Goal: Answer question/provide support

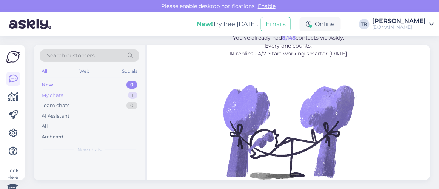
click at [70, 94] on div "My chats 1" at bounding box center [89, 95] width 99 height 11
click at [103, 171] on div "Aitäh!" at bounding box center [97, 173] width 86 height 7
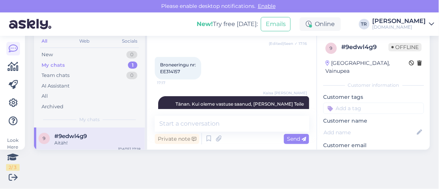
scroll to position [1461, 0]
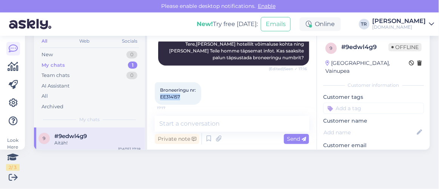
drag, startPoint x: 178, startPoint y: 97, endPoint x: 158, endPoint y: 94, distance: 20.2
click at [158, 94] on div "Broneeringu nr: EE314157 17:17" at bounding box center [178, 93] width 46 height 23
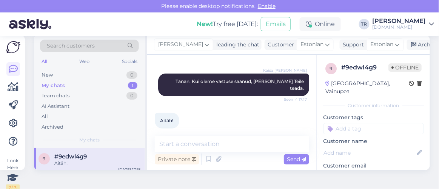
scroll to position [0, 0]
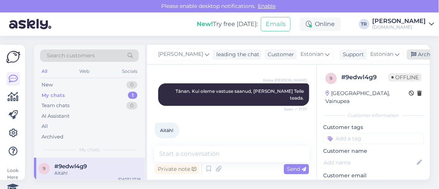
click at [415, 52] on div "Archive chat" at bounding box center [431, 54] width 48 height 10
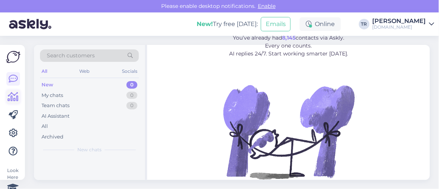
click at [10, 91] on link at bounding box center [13, 97] width 14 height 14
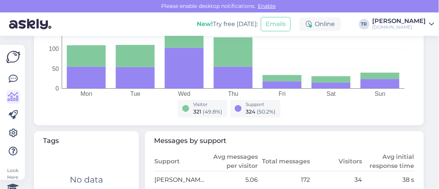
scroll to position [343, 0]
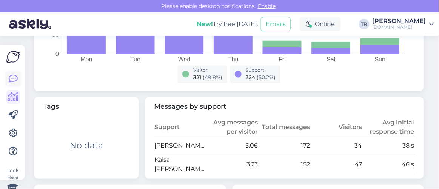
click at [11, 82] on icon at bounding box center [13, 78] width 9 height 9
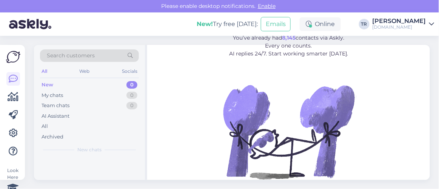
click at [365, 108] on figure "Leave repetitive questions to AI. You’ve already had 8,145 contacts via Askly. …" at bounding box center [288, 109] width 269 height 180
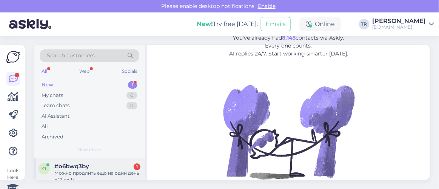
click at [112, 166] on div "#o6bwq3by 1" at bounding box center [97, 166] width 86 height 7
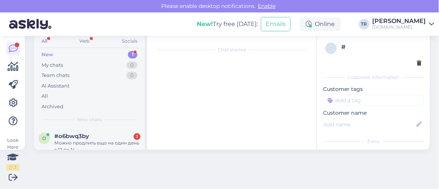
scroll to position [15, 0]
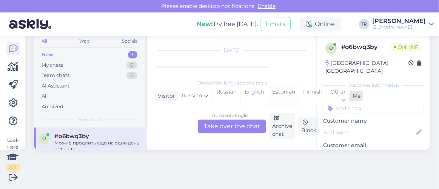
click at [283, 92] on div "Estonian" at bounding box center [283, 95] width 31 height 19
click at [248, 124] on div "Russian to Estonian Take over the chat" at bounding box center [232, 127] width 68 height 14
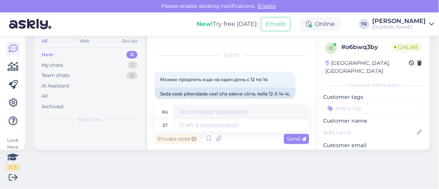
scroll to position [20, 0]
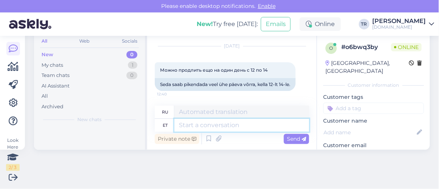
click at [230, 125] on textarea at bounding box center [241, 125] width 135 height 13
paste textarea "Здравствуйте"
type textarea "Здравствуйте"
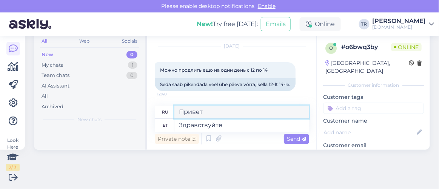
click at [229, 111] on textarea "Привет" at bounding box center [241, 112] width 135 height 13
drag, startPoint x: 199, startPoint y: 108, endPoint x: 159, endPoint y: 109, distance: 39.3
click at [159, 109] on div "ru Привет" at bounding box center [232, 112] width 154 height 13
paste textarea "дравствуйте"
type textarea "Здравствуйте"
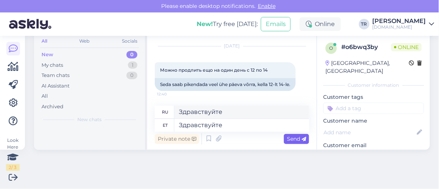
click at [284, 136] on div "Send" at bounding box center [296, 139] width 25 height 10
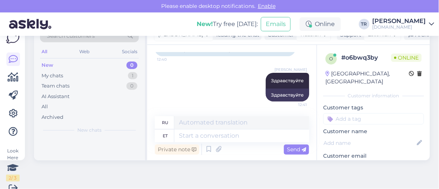
scroll to position [30, 0]
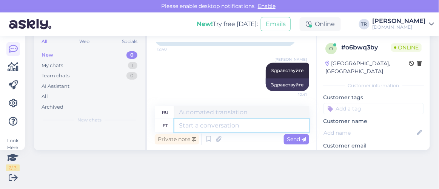
click at [259, 128] on textarea at bounding box center [241, 125] width 135 height 13
click at [260, 127] on textarea at bounding box center [241, 125] width 135 height 13
type textarea "Kas"
type textarea "Является"
type textarea "Kas saaksite p"
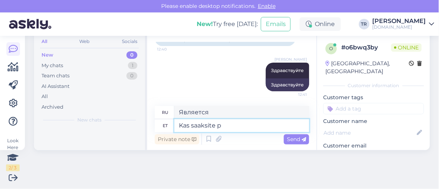
type textarea "Не могли бы вы"
type textarea "Kas saaksite palun t"
type textarea "Не могли бы Вы"
type textarea "Kas saaksite palun täpsustada, ku"
type textarea "Не могли бы вы пояснить,"
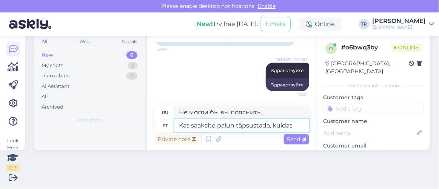
type textarea "Kas saaksite palun täpsustada, kuidas"
type textarea "Не могли бы вы пояснить, как это сделать?"
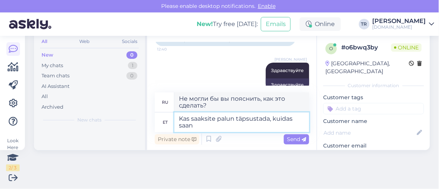
type textarea "Kas saaksite palun täpsustada, kuidas saan a"
type textarea "Не могли бы вы объяснить, как я могу"
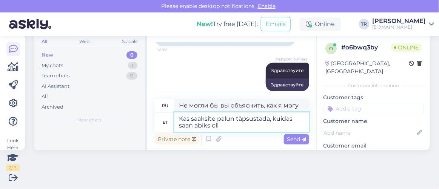
type textarea "Kas saaksite palun täpsustada, kuidas saan abiks olla"
type textarea "Не могли бы вы пояснить, как я могу вам помочь?"
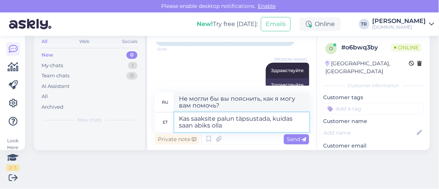
type textarea "Kas saaksite palun täpsustada, kuidas saan abiks olla?"
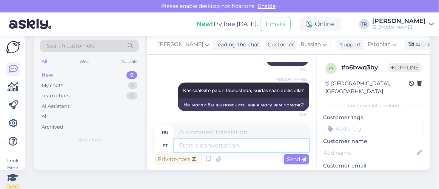
scroll to position [0, 0]
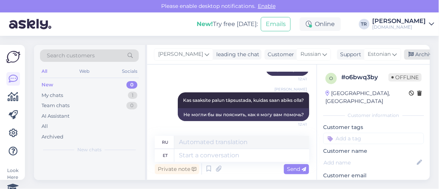
click at [413, 57] on div "Archive chat" at bounding box center [428, 54] width 48 height 10
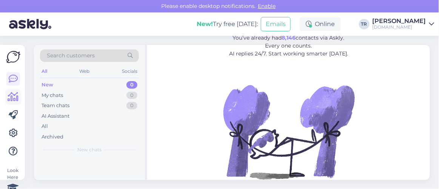
click at [20, 99] on link at bounding box center [13, 97] width 14 height 14
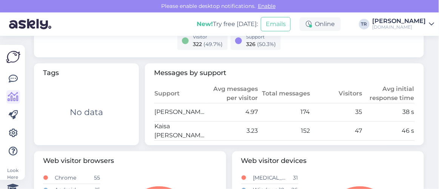
scroll to position [377, 0]
click at [11, 75] on icon at bounding box center [13, 78] width 9 height 9
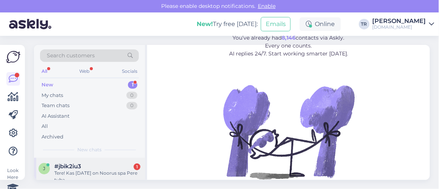
click at [98, 170] on div "Tere! Kas 23.10.2025 on Noorus spa Pere tuba" at bounding box center [97, 177] width 86 height 14
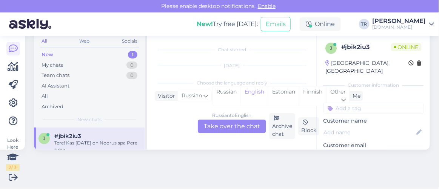
scroll to position [15, 0]
click at [291, 92] on div "Estonian" at bounding box center [283, 95] width 31 height 19
click at [249, 127] on div "Russian to Estonian Take over the chat" at bounding box center [232, 127] width 68 height 14
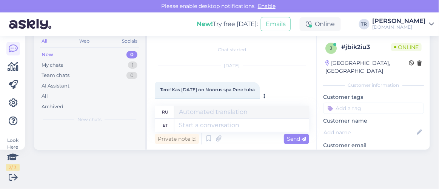
scroll to position [20, 0]
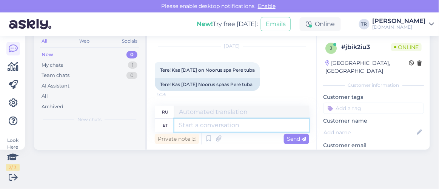
click at [235, 123] on textarea at bounding box center [241, 125] width 135 height 13
type textarea "Tere"
type textarea "Привет"
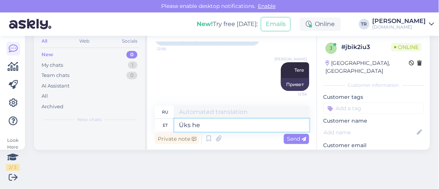
type textarea "Üks het"
type textarea "Один"
type textarea "Üks hetk pa"
type textarea "Один момент"
type textarea "Üks hetk palun"
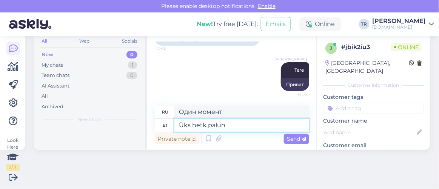
type textarea "Одну минуту, пожалуйста."
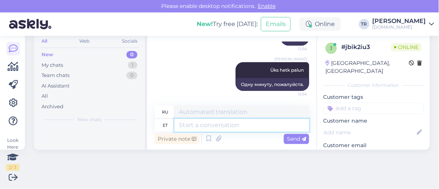
scroll to position [30, 0]
click at [261, 122] on textarea at bounding box center [241, 125] width 135 height 13
type textarea "Kahjuks e"
type textarea "К сожалению"
type textarea "Kahjuks ei o"
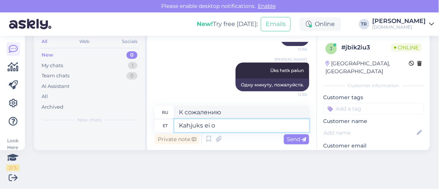
type textarea "К сожалению, нет."
type textarea "Kahjuks ei ole"
type textarea "К сожалению, нет"
type textarea "Kahjuks ei ole. K"
type textarea "К сожалению, это не так."
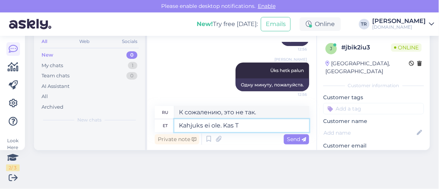
type textarea "Kahjuks ei ole. Kas Te"
type textarea "К сожалению, нет."
type textarea "Kahjuks ei ole. Kas Teile v"
type textarea "К сожалению, нет. Вы?"
type textarea "Kahjuks ei ole. Kas Teile võiks huv"
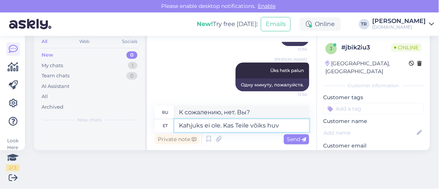
type textarea "К сожалению, нет. Не могли бы вы"
type textarea "Kahjuks ei ole. Kas Teile võiks huvi p"
type textarea "К сожалению, нет. Вас это заинтересовало?"
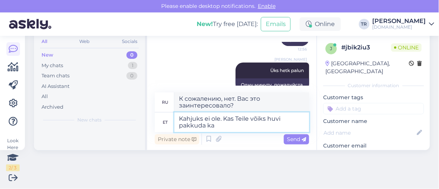
type textarea "Kahjuks ei ole. Kas Teile võiks huvi pakkuda ka m"
type textarea "К сожалению, нет. Вас бы заинтересовало"
type textarea "Kahjuks ei ole. Kas Teile võiks huvi pakkuda ka mõni m"
type textarea "К сожалению, нет. Вас это интересует?"
type textarea "Kahjuks ei ole. Kas Teile võiks huvi pakkuda ka mõni muu k"
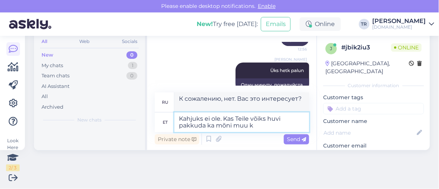
type textarea "К сожалению, нет. Вас интересует что-то ещё?"
type textarea "Kahjuks ei ole. Kas Teile võiks huvi pakkuda ka mõni muu kuupäev?"
type textarea "К сожалению, нет. Вас интересует другое свидание?"
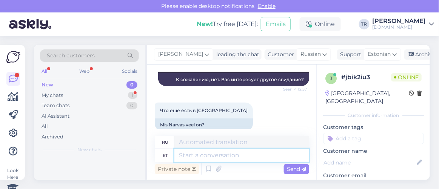
scroll to position [208, 0]
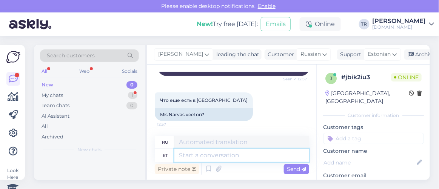
click at [223, 154] on textarea at bounding box center [241, 155] width 135 height 13
type textarea "Kõiki p"
type textarea "Все"
type textarea "Kõiki pakette,"
type textarea "Все пакеты,"
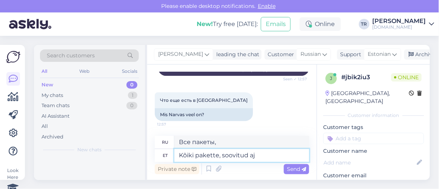
type textarea "Kõiki pakette, soovitud aja"
type textarea "Все пакеты, желаемые"
type textarea "Kõiki pakette, soovitud ajaks Na"
type textarea "Все пакеты на желаемое время"
type textarea "Kõiki pakette, soovitud ajaks Narva:"
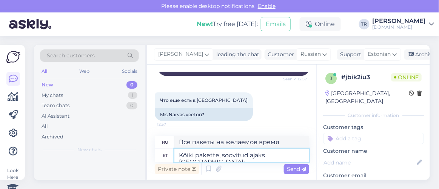
type textarea "Все пакеты на желаемое время в Нарве"
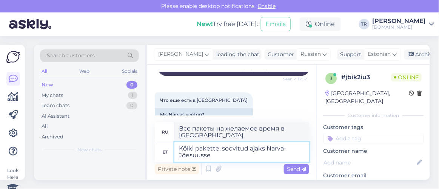
type textarea "Kõiki pakette, soovitud ajaks Narva-Jõesuusse n"
type textarea "Все пакеты в Нарва-Йыэсуу в желаемое время"
type textarea "Kõiki pakette, soovitud ajaks Narva-Jõesuusse näeb s"
type textarea "Все пакеты, доступные на желаемое время в Нарва-Йыэсуу"
type textarea "Kõiki pakette, soovitud ajaks Narva-Jõesuusse näeb siit:"
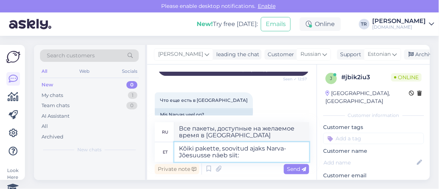
type textarea "Все пакеты в Нарва-Йыэсуу на желаемое время можно найти здесь:"
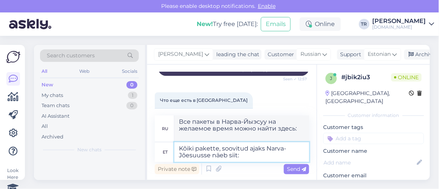
paste textarea "https://hookusbookus.com/ru/hotels-spas/estonia/narva-joesuu;dateArrival=2025-1…"
type textarea "Kõiki pakette, soovitud ajaks Narva-Jõesuusse näeb siit: https://hookusbookus.c…"
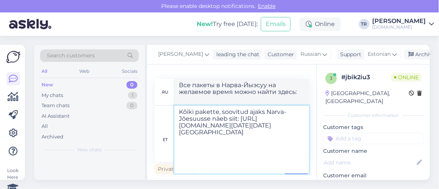
scroll to position [126, 0]
type textarea "Все пакеты в Нарва-Йыэсуу на желаемое время можно посмотреть здесь: https://hoo…"
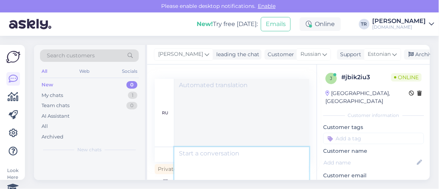
scroll to position [0, 0]
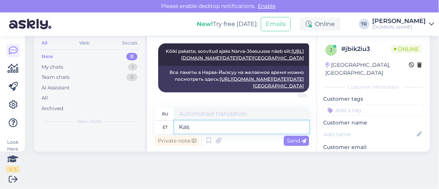
type textarea "Kas s"
type textarea "Является"
type textarea "Kas saan v"
type textarea "Могу ли я"
type textarea "Kas saan veel ab"
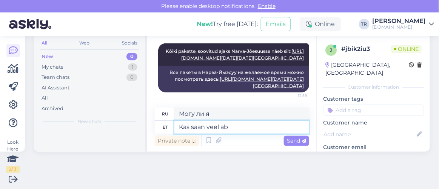
type textarea "Можно мне еще?"
type textarea "Kas saan veel abiks ol"
type textarea "Могу ли я еще помочь?"
type textarea "Kas saan veel abiks olla?"
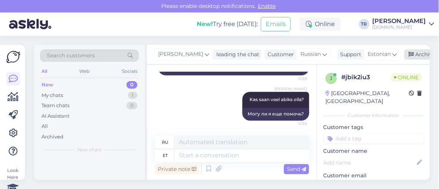
click at [420, 51] on div "Archive chat" at bounding box center [428, 54] width 48 height 10
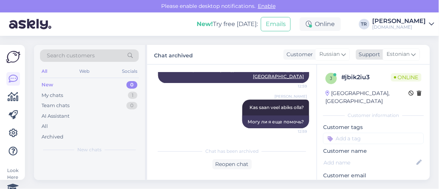
scroll to position [515, 0]
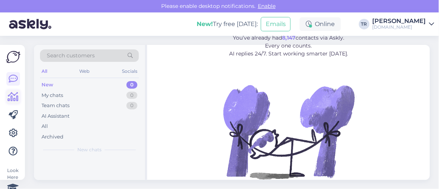
click at [16, 102] on icon at bounding box center [13, 96] width 11 height 9
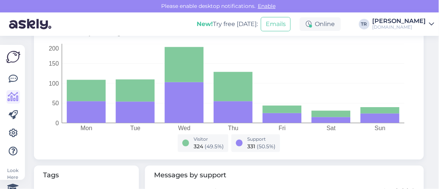
scroll to position [343, 0]
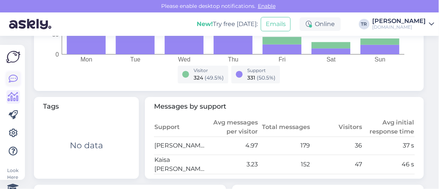
click at [17, 77] on icon at bounding box center [13, 78] width 9 height 9
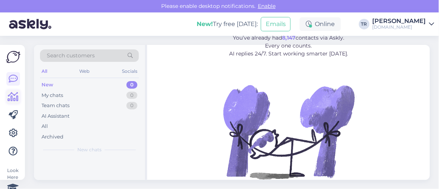
click at [7, 95] on link at bounding box center [13, 97] width 14 height 14
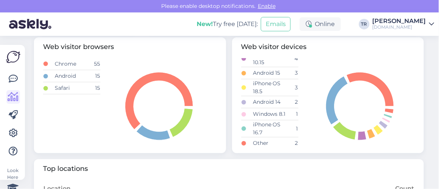
scroll to position [388, 0]
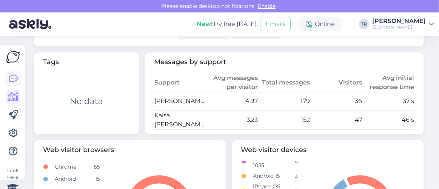
click at [11, 79] on icon at bounding box center [13, 78] width 9 height 9
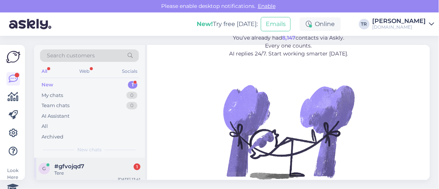
click at [80, 166] on span "#gfvojqd7" at bounding box center [69, 166] width 30 height 7
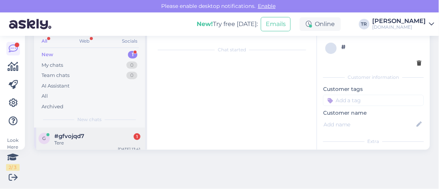
scroll to position [15, 0]
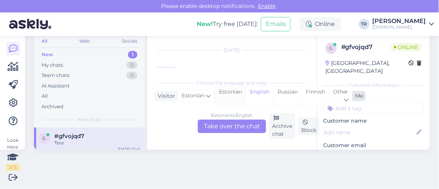
click at [231, 92] on div "Estonian" at bounding box center [230, 95] width 31 height 19
click at [228, 120] on div "Estonian to Estonian Take over the chat" at bounding box center [232, 127] width 68 height 14
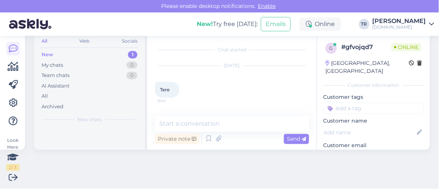
scroll to position [0, 0]
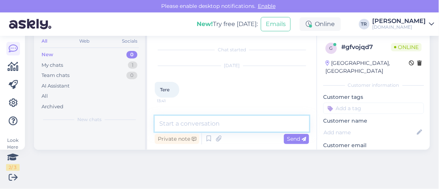
drag, startPoint x: 225, startPoint y: 131, endPoint x: 227, endPoint y: 122, distance: 10.0
click at [227, 122] on div "Private note Send" at bounding box center [232, 131] width 154 height 30
click at [227, 122] on textarea at bounding box center [232, 124] width 154 height 16
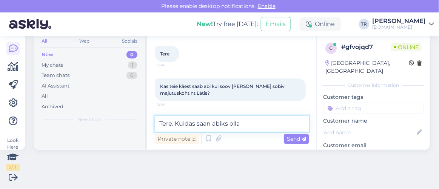
type textarea "Tere. Kuidas saan abiks olla?"
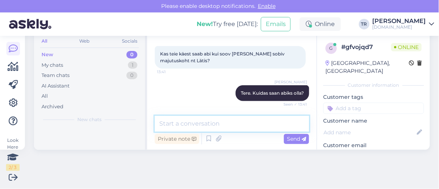
click at [233, 122] on textarea at bounding box center [232, 124] width 154 height 16
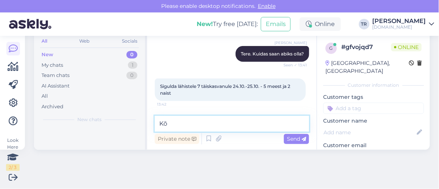
type textarea "K"
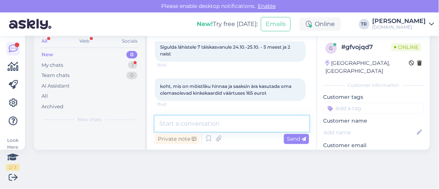
click at [234, 117] on textarea at bounding box center [232, 124] width 154 height 16
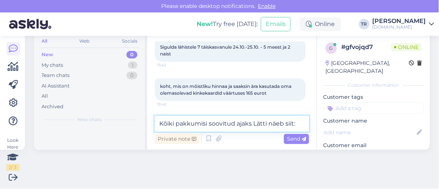
paste textarea "https://hookusbookus.com/et/hotellid-spaad/latvia;dateArrival=2025-10-24;dateDe…"
type textarea "Kõiki pakkumisi soovitud ajaks Lätti näeb siit: https://hookusbookus.com/et/hot…"
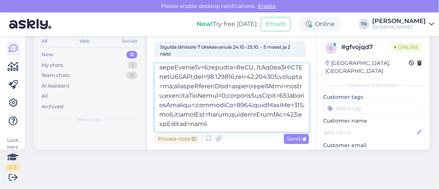
click at [234, 116] on textarea at bounding box center [232, 98] width 154 height 68
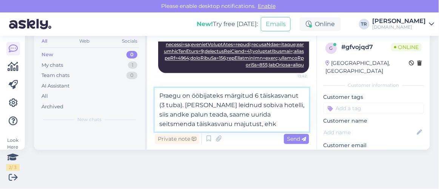
scroll to position [353, 0]
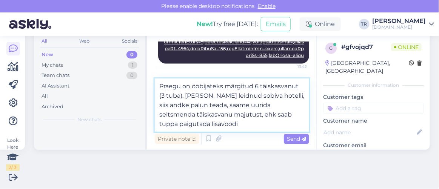
type textarea "Praegu on ööbijateks märgitud 6 täiskasvanut (3 tuba). Kui olete leidnud sobiva…"
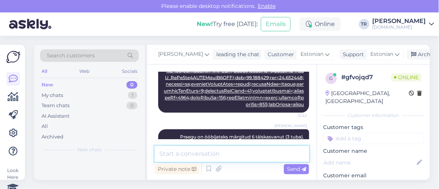
scroll to position [368, 0]
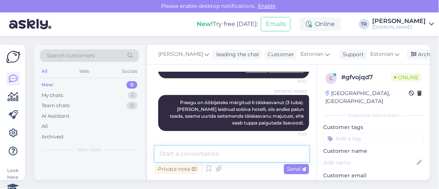
click at [265, 150] on textarea at bounding box center [232, 154] width 154 height 16
type textarea "Kas saan veel abiks olla?"
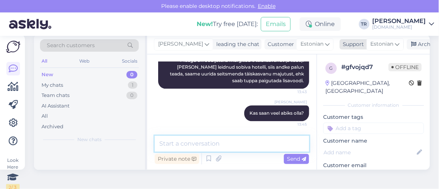
scroll to position [0, 0]
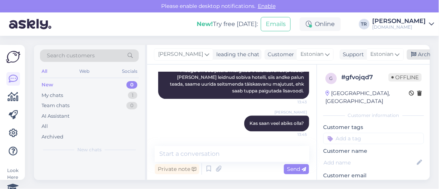
click at [412, 53] on icon at bounding box center [414, 54] width 5 height 5
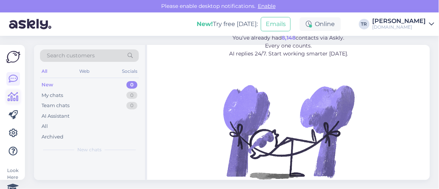
click at [9, 96] on icon at bounding box center [13, 96] width 11 height 9
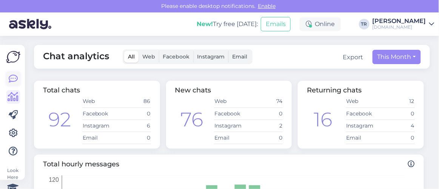
click at [14, 80] on icon at bounding box center [13, 78] width 9 height 9
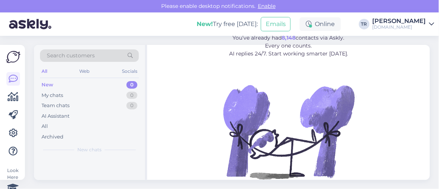
click at [403, 132] on figure "Leave repetitive questions to AI. You’ve already had 8,148 contacts via Askly. …" at bounding box center [288, 109] width 269 height 180
click at [424, 64] on div "Search customers All Web Socials New 0 My chats 0 Team chats 0 AI Assistant All…" at bounding box center [234, 112] width 410 height 153
click at [17, 104] on div at bounding box center [13, 115] width 14 height 86
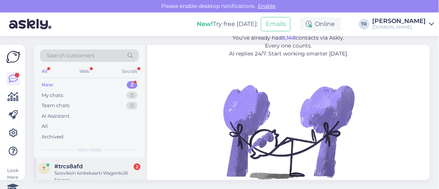
click at [105, 166] on div "#trcs8afd 2" at bounding box center [97, 166] width 86 height 7
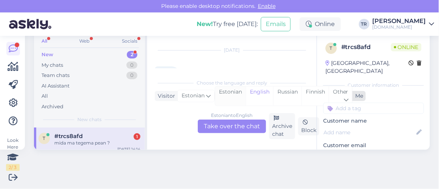
scroll to position [102, 0]
click at [233, 88] on div "Estonian" at bounding box center [230, 95] width 31 height 19
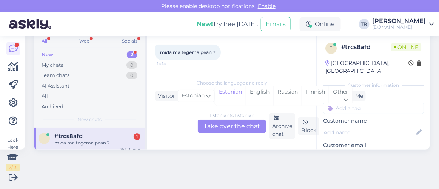
click at [233, 129] on div "Estonian to Estonian Take over the chat" at bounding box center [232, 127] width 68 height 14
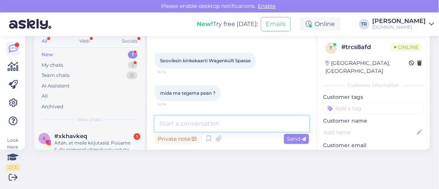
click at [233, 129] on textarea at bounding box center [232, 124] width 154 height 16
type textarea "Tere"
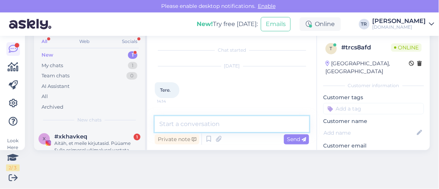
scroll to position [30, 0]
click at [96, 134] on div "#xkhavkeq 1" at bounding box center [97, 136] width 86 height 7
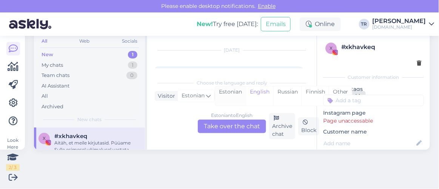
click at [239, 92] on div "Estonian" at bounding box center [230, 95] width 31 height 19
click at [242, 123] on div "Estonian to Estonian Take over the chat" at bounding box center [232, 127] width 68 height 14
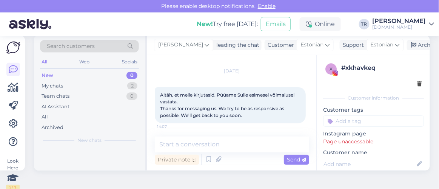
scroll to position [0, 0]
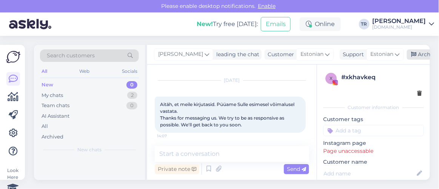
click at [407, 54] on div "Archive chat" at bounding box center [431, 54] width 48 height 10
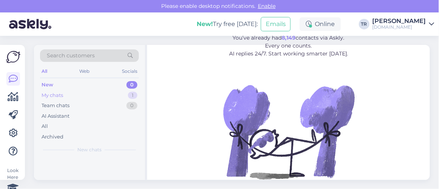
click at [106, 95] on div "My chats 1" at bounding box center [89, 95] width 99 height 11
click at [87, 162] on div "t #trcs8afd Tere [DATE] 14:14" at bounding box center [89, 171] width 111 height 27
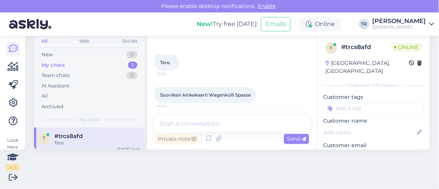
scroll to position [25, 0]
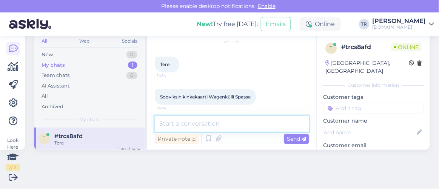
click at [224, 118] on textarea at bounding box center [232, 124] width 154 height 16
paste textarea "Paraku ei ole [DOMAIN_NAME] süsteemis võimalik broneeringut vormistada [PERSON_…"
type textarea "Paraku ei ole [DOMAIN_NAME] süsteemis võimalik broneeringut vormistada [PERSON_…"
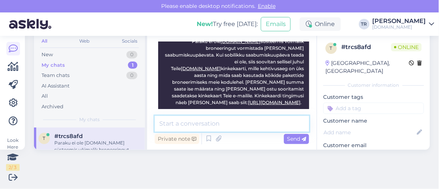
scroll to position [256, 0]
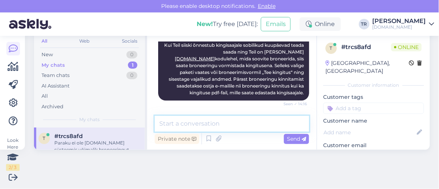
click at [256, 126] on textarea at bounding box center [232, 124] width 154 height 16
type textarea "Kas saan veel abiks olla?"
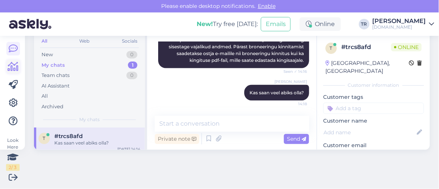
click at [17, 69] on icon at bounding box center [13, 66] width 11 height 9
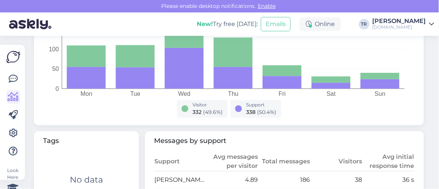
scroll to position [446, 0]
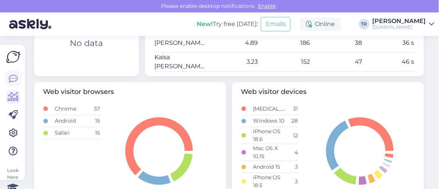
click at [12, 82] on icon at bounding box center [13, 78] width 9 height 9
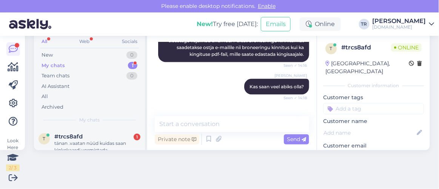
scroll to position [30, 0]
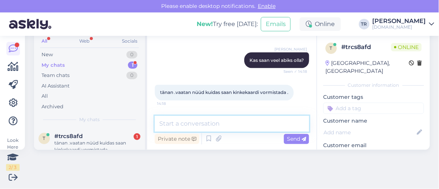
click at [238, 122] on textarea at bounding box center [232, 124] width 154 height 16
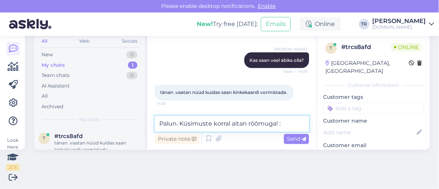
type textarea "Palun. Küsimuste korral aitan rõõmuga! :)"
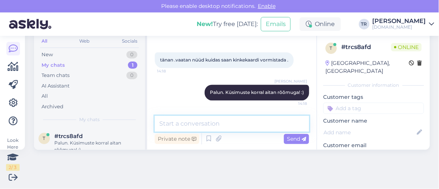
scroll to position [0, 0]
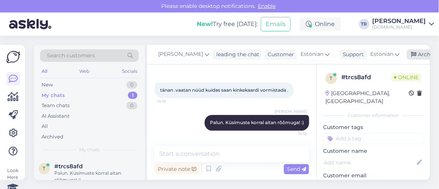
click at [412, 55] on icon at bounding box center [414, 54] width 5 height 5
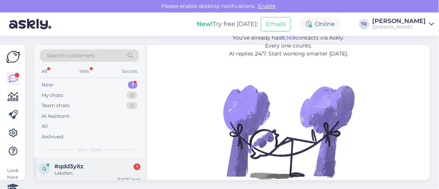
click at [91, 160] on div "q #qdd3yitz 1 Labdien. Sep 12 14:41" at bounding box center [89, 171] width 111 height 27
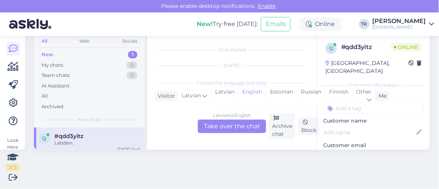
scroll to position [428, 0]
click at [267, 94] on div "Estonian" at bounding box center [281, 95] width 31 height 19
click at [245, 127] on div "Latvian to Estonian Take over the chat" at bounding box center [232, 127] width 68 height 14
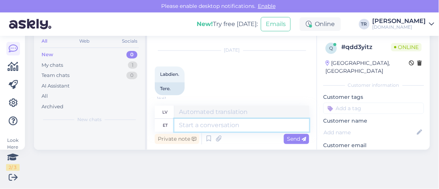
click at [245, 127] on textarea at bounding box center [241, 125] width 135 height 13
type textarea "Tere"
type textarea "Sveiki"
type textarea "Tere. K"
type textarea "Sveiki."
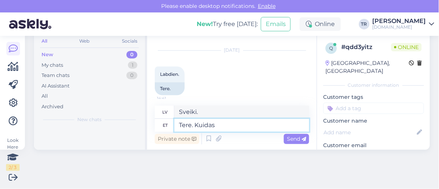
type textarea "Tere. Kuidas"
type textarea "Sveiki. Kā tev klājas?"
type textarea "Tere. Kuidas saan a"
type textarea "Sveiki. Kā es varu?"
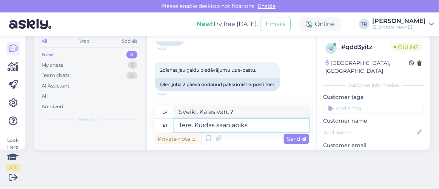
type textarea "Tere. Kuidas saan abiks o"
type textarea "Sveiki. Kā es varu palīdzēt?"
type textarea "Tere. Kuidas saan abiks olla?"
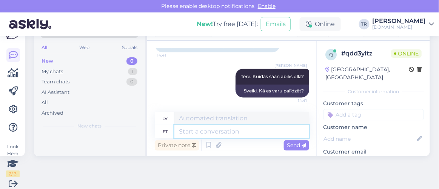
scroll to position [30, 0]
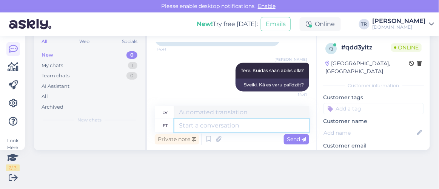
click at [262, 121] on textarea at bounding box center [241, 125] width 135 height 13
type textarea "k"
type textarea "Kas"
type textarea "Ir"
type textarea "Kas saatsite"
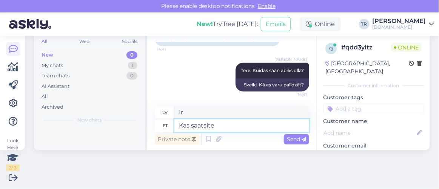
type textarea "Vai jūs nosūtījāt"
type textarea "Kas saatsite kirja"
type textarea "Vai jūs nosūtījāt vēstuli?"
type textarea "Kas saatsite kirja info"
type textarea "Vai nosūtījāt vēstulē norādīto informāciju?"
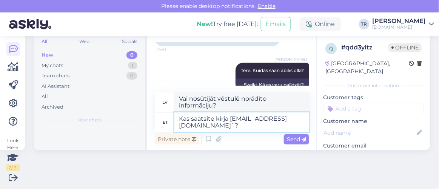
type textarea "Kas saatsite kirja info@hookusbookus.com`"
type textarea "Vai nosūtījāt e-pastu info@hookusbookus.com ?"
type textarea "Kas saatsite kirja info@hookusbookus.com?"
type textarea "Vai nosūtījāt e-pastu info@hookusbookus.com?"
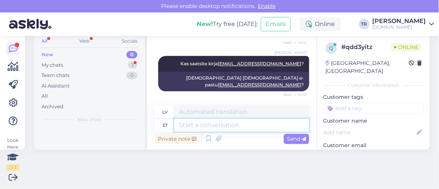
scroll to position [667, 0]
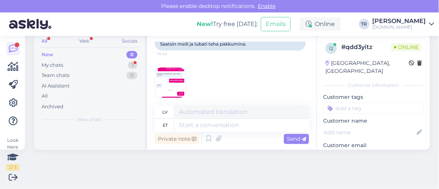
click at [168, 70] on img at bounding box center [170, 83] width 30 height 30
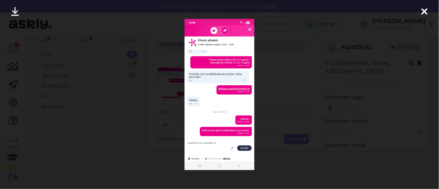
click at [426, 15] on icon at bounding box center [425, 12] width 6 height 10
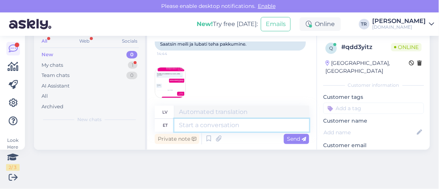
click at [202, 122] on textarea at bounding box center [241, 125] width 135 height 13
type textarea "Palun t"
type textarea "Lūdzu"
type textarea "Palun täpsustage"
type textarea "Lūdzu, precizējiet"
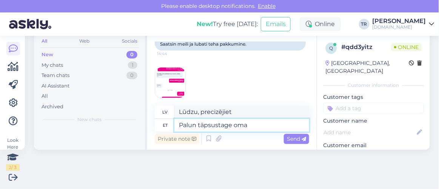
type textarea "Palun täpsustage oma e"
type textarea "Lūdzu, norādiet savu"
type textarea "Palun täpsustage oma e-mailm e"
type textarea "Lūdzu, norādiet savu e-pasta adresi."
type textarea "Palun täpsustage oma e-mail, et"
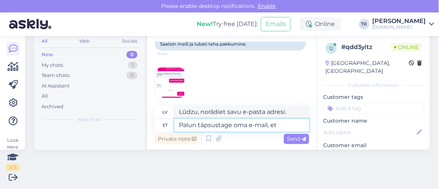
type textarea "Lūdzu, norādiet savu e-pasta adresi,"
type textarea "Palun täpsustage oma e-mail, et s"
type textarea "Lūdzu, norādiet savu e-pasta adresi, lai"
type textarea "Palun täpsustage oma e-mail, et saaksin"
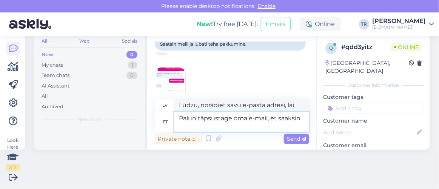
type textarea "Lūdzu, norādiet savu e-pasta adresi, lai es varētu"
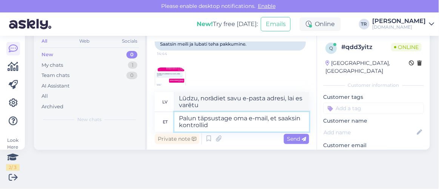
type textarea "Palun täpsustage oma e-mail, et saaksin kontrollida"
type textarea "Lūdzu, norādiet savu e-pasta adresi, lai varu pārbaudīt."
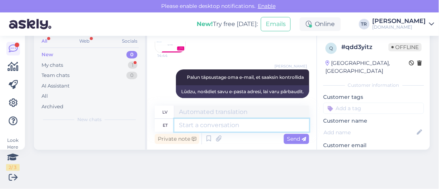
scroll to position [758, 0]
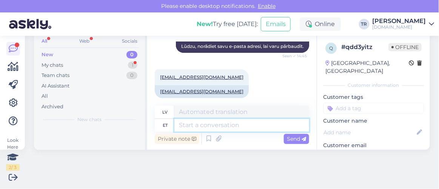
click at [229, 127] on textarea at bounding box center [241, 125] width 135 height 13
type textarea "Üks he"
type textarea "Viens"
type textarea "Üks hetk pa"
type textarea "Viens mirklis"
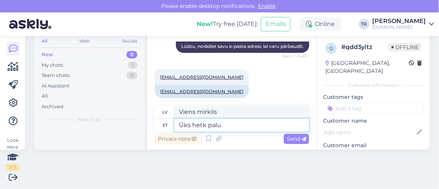
type textarea "Üks hetk palun"
type textarea "Lūdzu, uz mirkli."
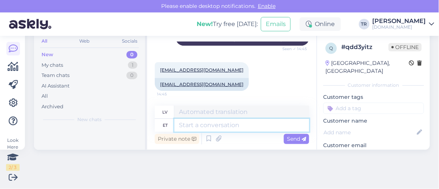
scroll to position [769, 0]
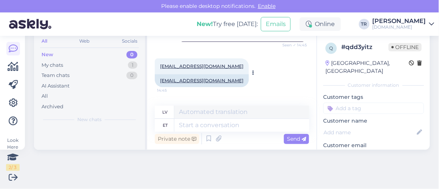
click at [225, 59] on div "baibaauzinakaleja@inbox.lv 14:45" at bounding box center [202, 67] width 94 height 16
drag, startPoint x: 225, startPoint y: 59, endPoint x: 166, endPoint y: 57, distance: 59.3
click at [166, 59] on div "baibaauzinakaleja@inbox.lv 14:45" at bounding box center [202, 67] width 94 height 16
copy div "baibaauzinakaleja@inbox.lv 14:45"
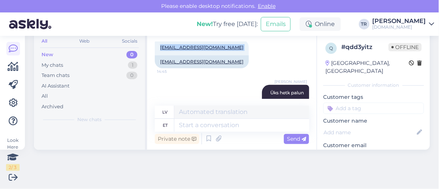
scroll to position [803, 0]
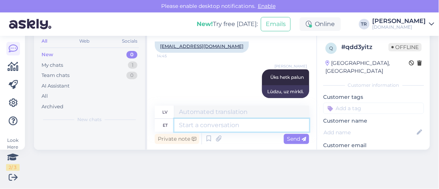
click at [244, 126] on textarea at bounding box center [241, 125] width 135 height 13
type textarea "Kahjuks e"
type textarea "Diemžēl"
type textarea "Kahjuks ei"
type textarea "Diemžēl nē"
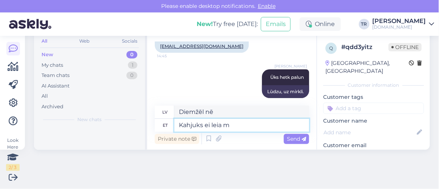
type textarea "Kahjuks ei leia ma"
type textarea "Diemžēl es to nevaru atrast."
type textarea "Kahjuks ei leia ma infot se"
type textarea "Diemžēl nevaru atrast informāciju."
type textarea "Kahjuks ei leia ma infot selle"
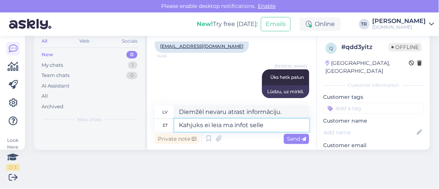
type textarea "Diemžēl es nevaru atrast nekādu informāciju par šo."
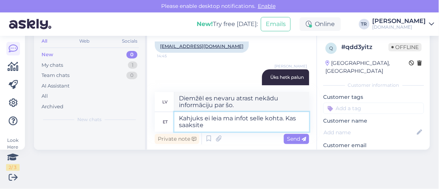
type textarea "Kahjuks ei leia ma infot selle kohta. Kas saaksite e"
type textarea "Diemžēl es nevaru atrast nekādu informāciju par šo. Vai jūs, lūdzu, varētu..."
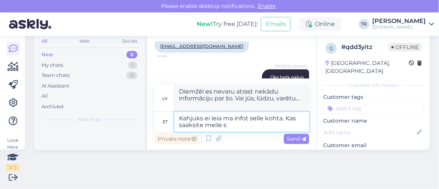
type textarea "Kahjuks ei leia ma infot selle kohta. Kas saaksite meile sa"
type textarea "Diemžēl es nevaru atrast nekādu informāciju par šo. Vai jūs, lūdzu, varētu mums…"
type textarea "Kahjuks ei leia ma infot selle kohta. Kas saaksite meile saata"
type textarea "Diemžēl es nevaru atrast nekādu informāciju par šo. Vai jūs varētu mums to nosū…"
type textarea "Kahjuks ei leia ma infot selle kohta. Kas saaksite meile saata e-maili i"
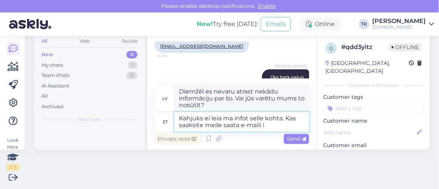
type textarea "Diemžēl es nevaru atrast nekādu informāciju par šo. Vai jūs, lūdzu, varētu mums…"
type textarea "Kahjuks ei leia ma infot selle kohta. Kas saaksite meile saata e-maili info"
type textarea "Diemžēl es nevaru atrast nekādu informāciju par šo. Vai jūs, lūdzu, varētu mums…"
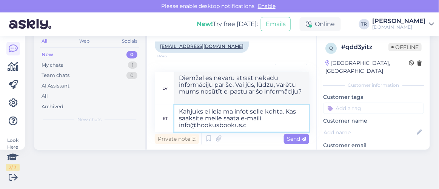
type textarea "Kahjuks ei leia ma infot selle kohta. Kas saaksite meile saata e-maili info@hoo…"
type textarea "Diemžēl es nevaru atrast nekādu informāciju par šo. Vai jūs, lūdzu, varētu mums…"
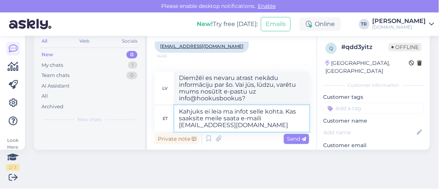
type textarea "Kahjuks ei leia ma infot selle kohta. Kas saaksite meile saata e-maili info@hoo…"
type textarea "Diemžēl es nevaru atrast nekādu informāciju par šo. Vai jūs, lūdzu, varētu mums…"
type textarea "Kahjuks ei leia ma infot selle kohta. Kas saaksite meile saata e-maili info@hoo…"
type textarea "Diemžēl es nevaru atrast nekādu informāciju par šo. Vai jūs, lūdzu, varētu mums…"
type textarea "Kahjuks ei leia ma infot selle kohta. Kas saaksite meile saata e-maili info@hoo…"
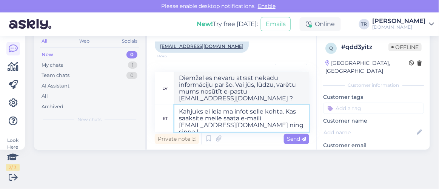
type textarea "Diemžēl es nevaru atrast nekādu informāciju par šo. Vai jūs, lūdzu, varētu mums…"
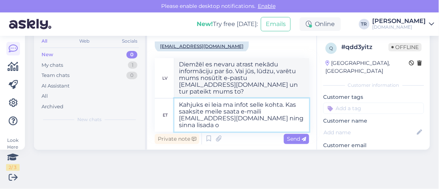
type textarea "Kahjuks ei leia ma infot selle kohta. Kas saaksite meile saata e-maili info@hoo…"
type textarea "Diemžēl es nevaru atrast nekādu informāciju par šo. Vai jūs, lūdzu, varētu mums…"
type textarea "Kahjuks ei leia ma infot selle kohta. Kas saaksite meile saata e-maili info@hoo…"
type textarea "Diemžēl es nevaru atrast nekādu informāciju par šo. Vai jūs, lūdzu, varētu mums…"
type textarea "Kahjuks ei leia ma infot selle kohta. Kas saaksite meile saata e-maili info@hoo…"
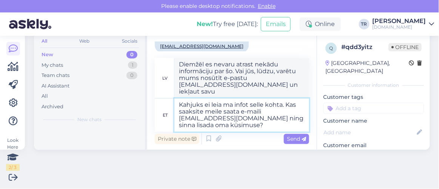
type textarea "Diemžēl es nevaru atrast nekādu informāciju par šo. Vai jūs, lūdzu, varētu mums…"
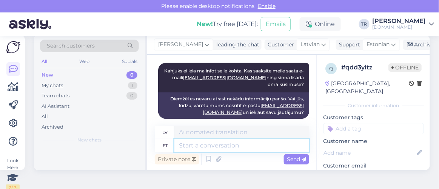
scroll to position [0, 0]
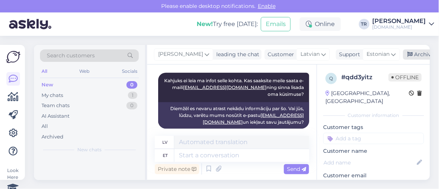
click at [408, 57] on icon at bounding box center [410, 54] width 5 height 5
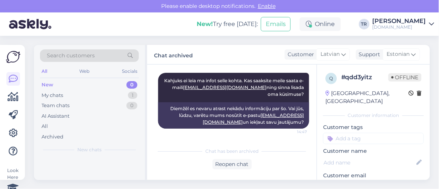
scroll to position [868, 0]
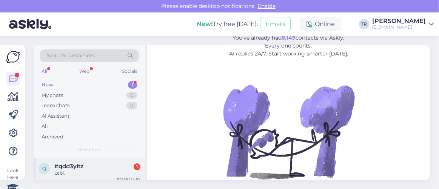
click at [81, 174] on div "Labi." at bounding box center [97, 173] width 86 height 7
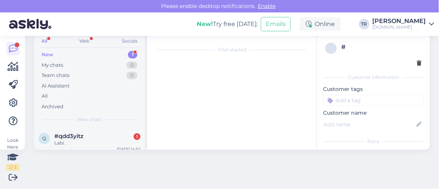
scroll to position [932, 0]
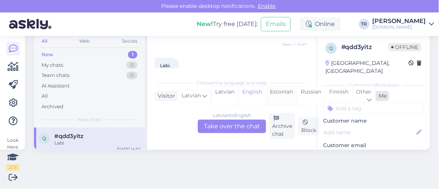
click at [277, 94] on div "Estonian" at bounding box center [281, 95] width 31 height 19
click at [243, 126] on div "[DEMOGRAPHIC_DATA] to Estonian Take over the chat" at bounding box center [232, 127] width 68 height 14
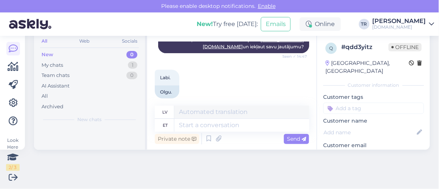
scroll to position [0, 0]
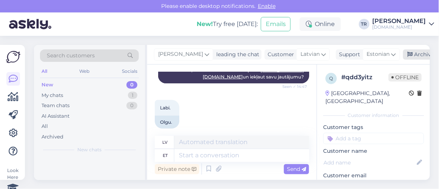
click at [409, 58] on div "Archive chat" at bounding box center [427, 54] width 48 height 10
